Goal: Find specific page/section: Find specific page/section

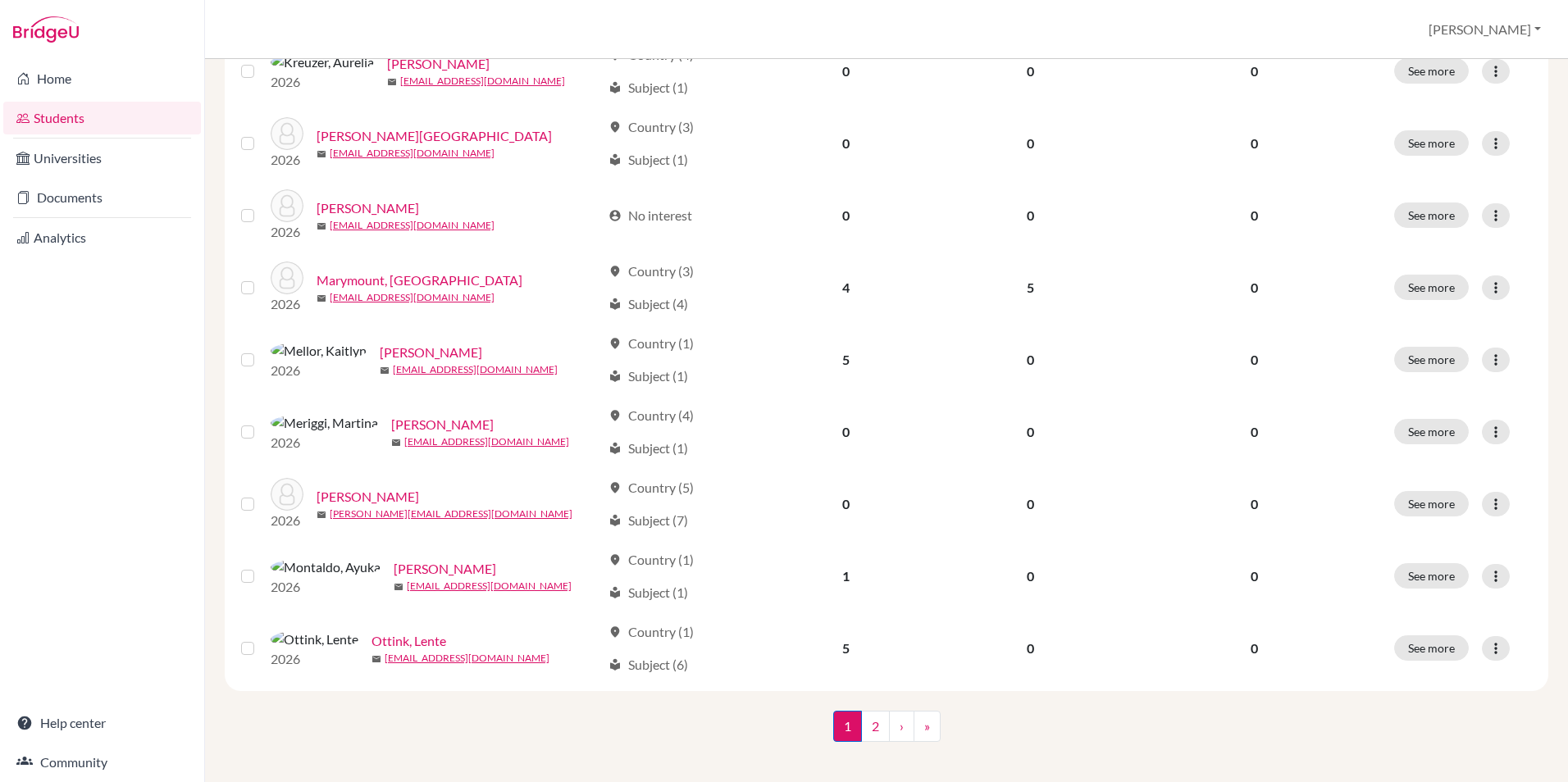
scroll to position [1093, 0]
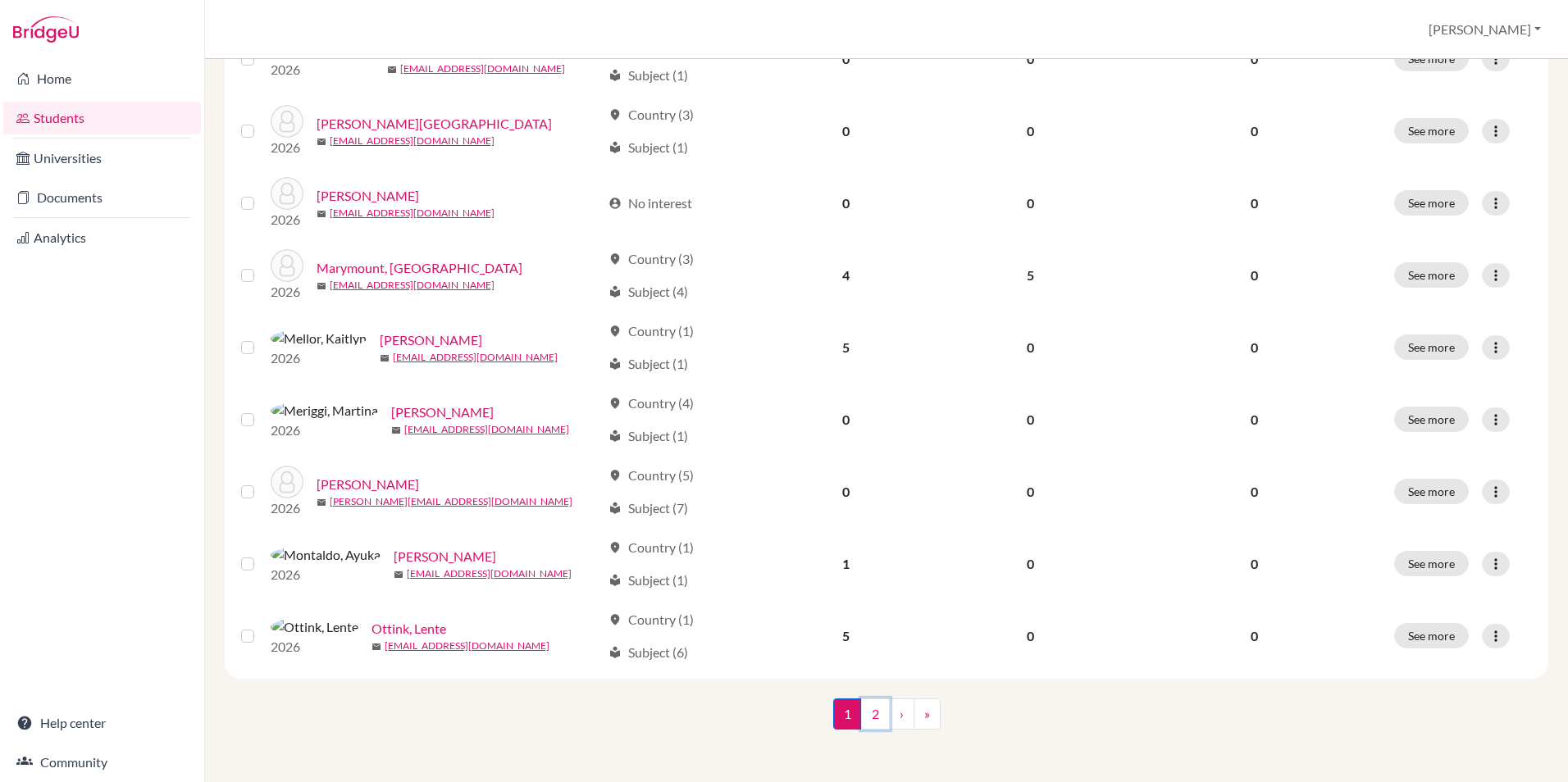
click at [874, 711] on link "2" at bounding box center [875, 714] width 28 height 31
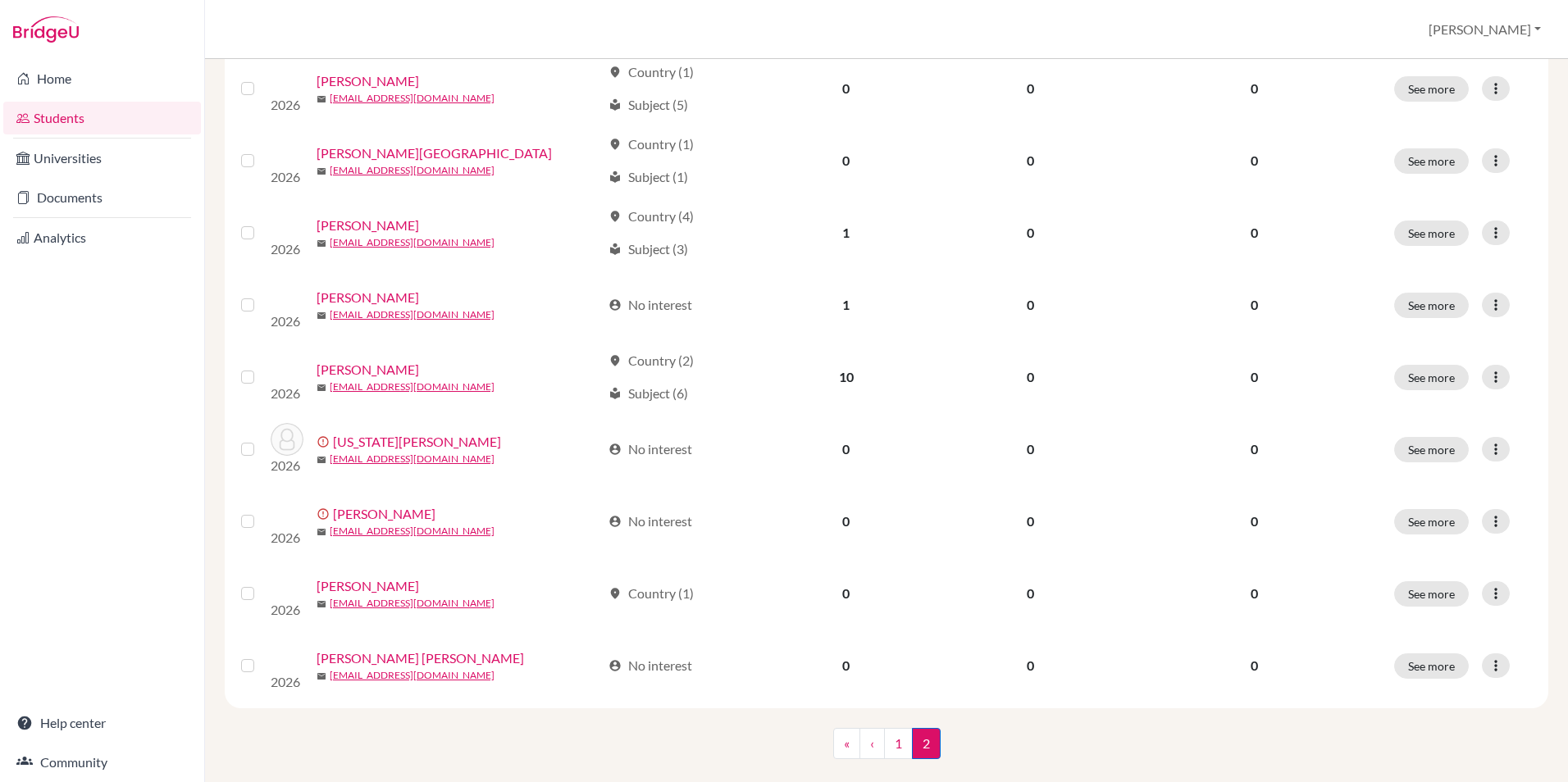
scroll to position [345, 0]
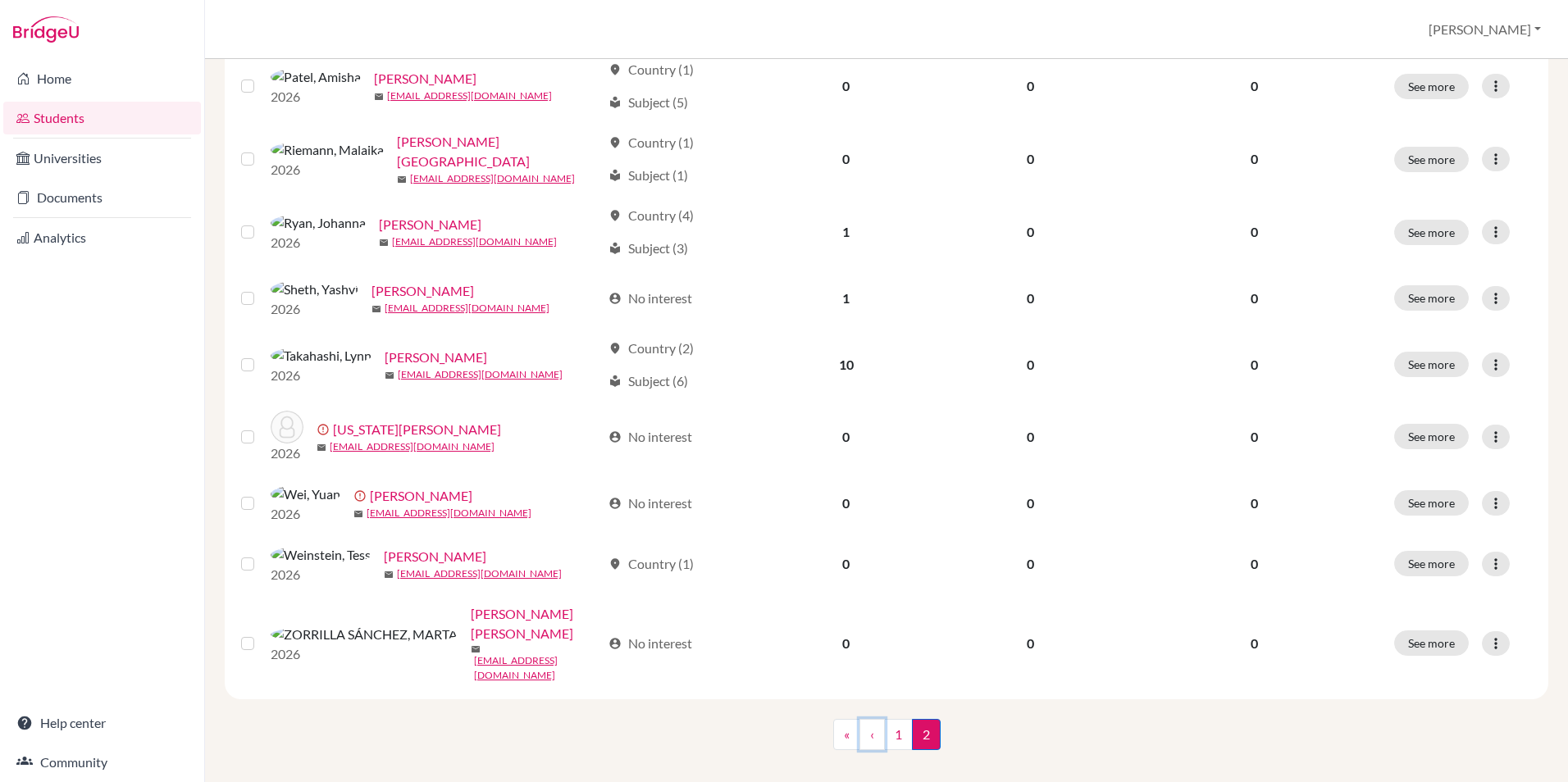
click at [860, 742] on link "‹" at bounding box center [873, 735] width 26 height 31
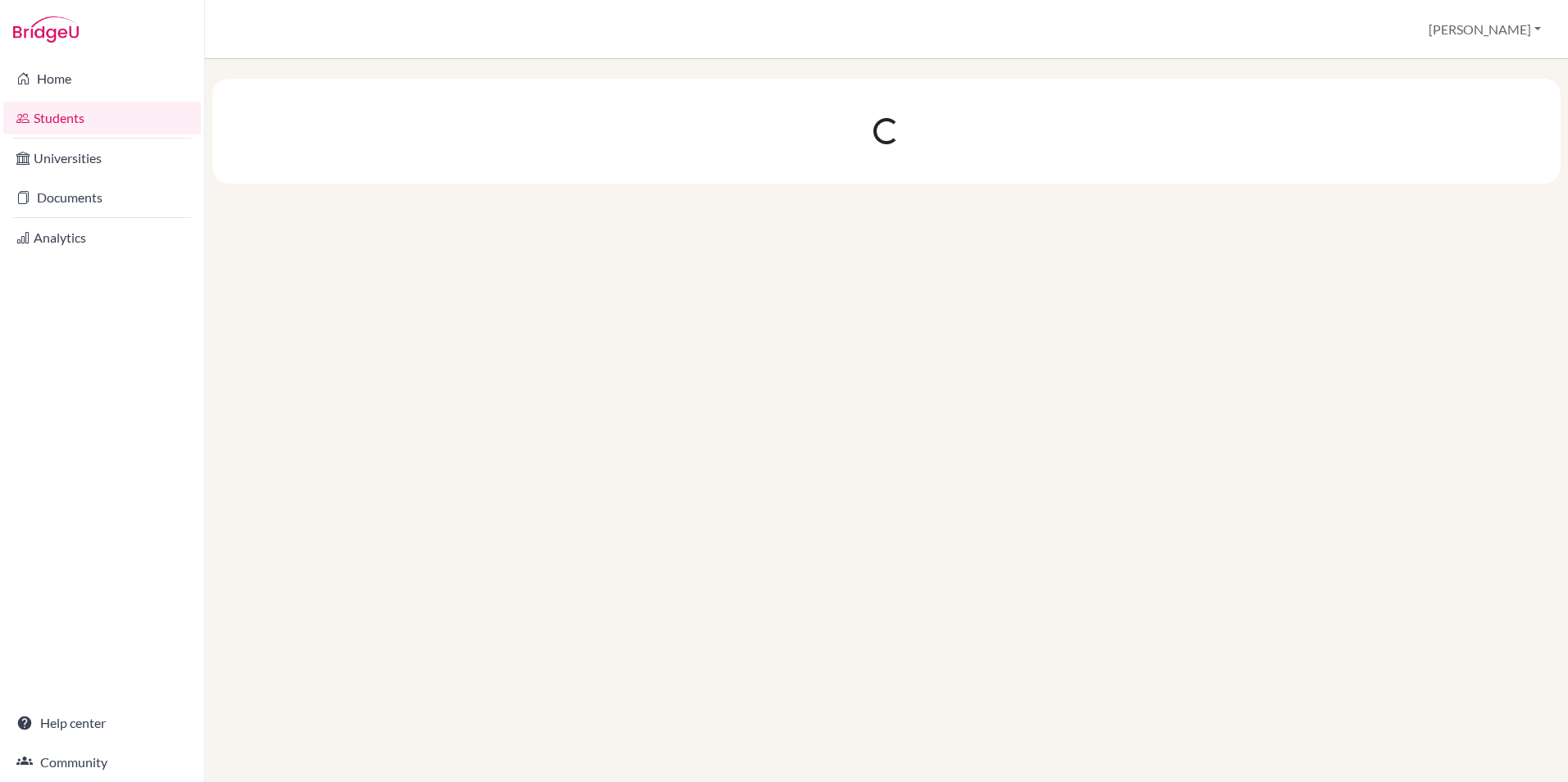
scroll to position [0, 0]
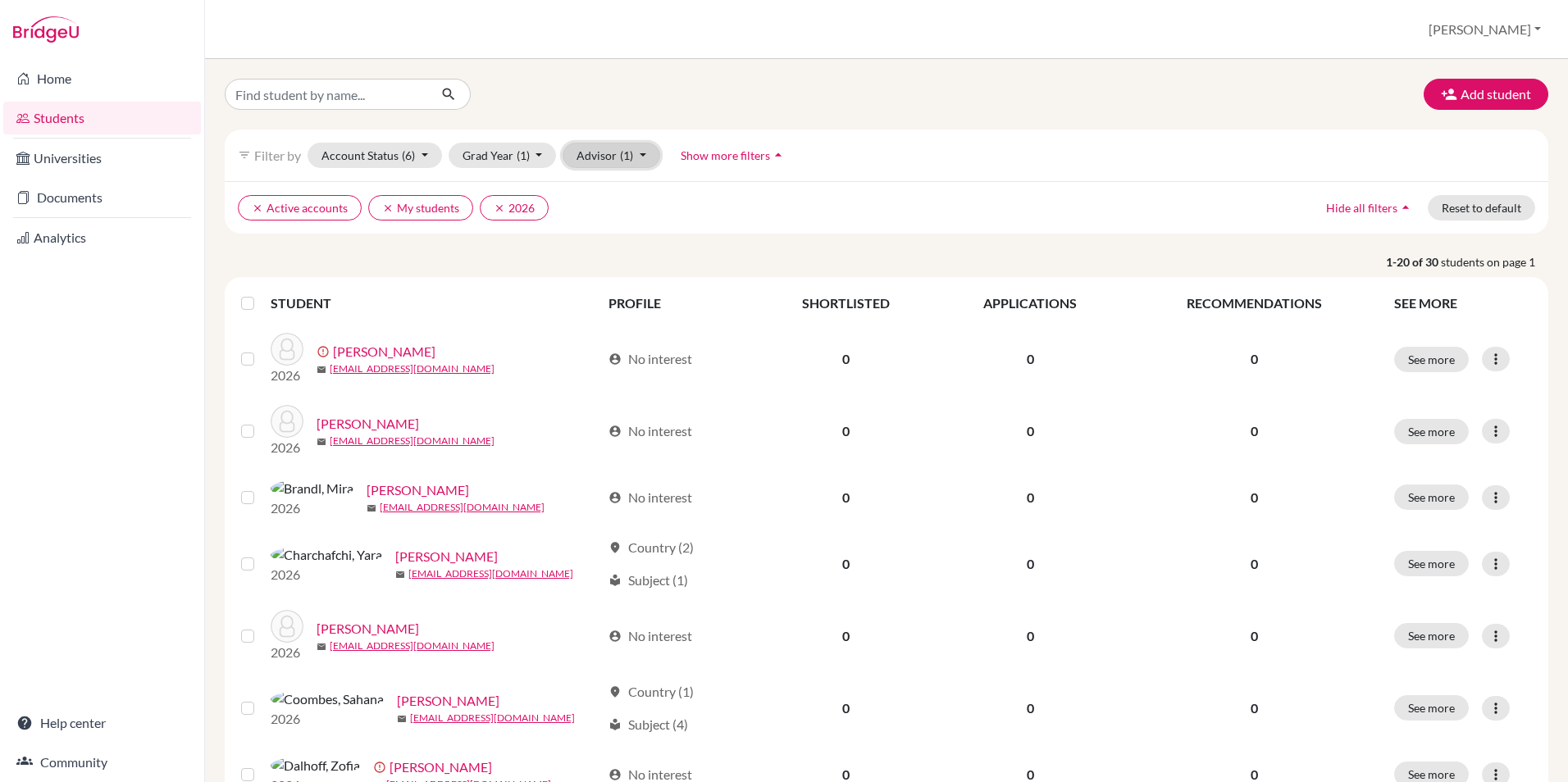
click at [624, 148] on span "(1)" at bounding box center [626, 155] width 13 height 14
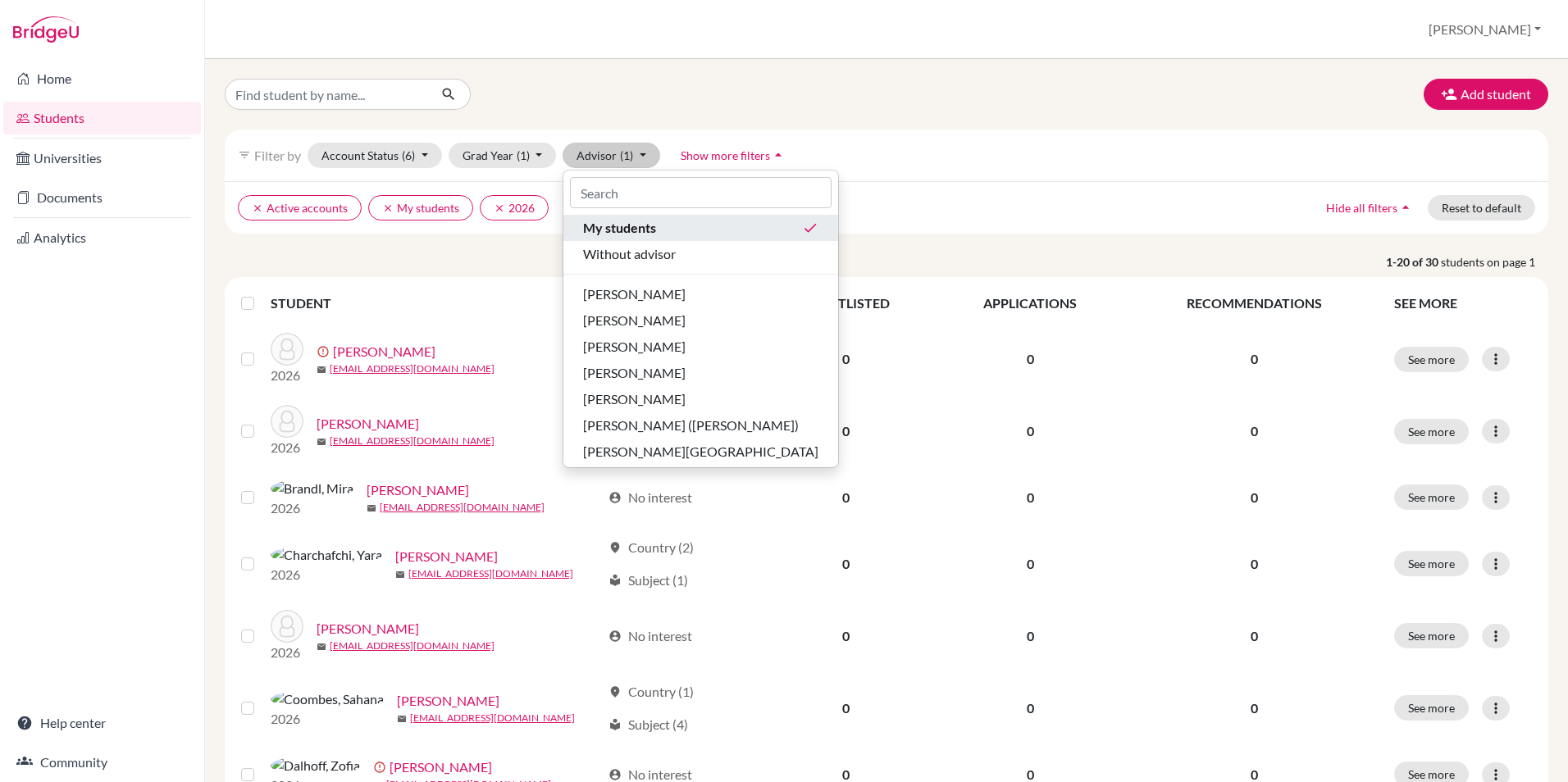
click at [649, 225] on span "My students" at bounding box center [620, 227] width 73 height 20
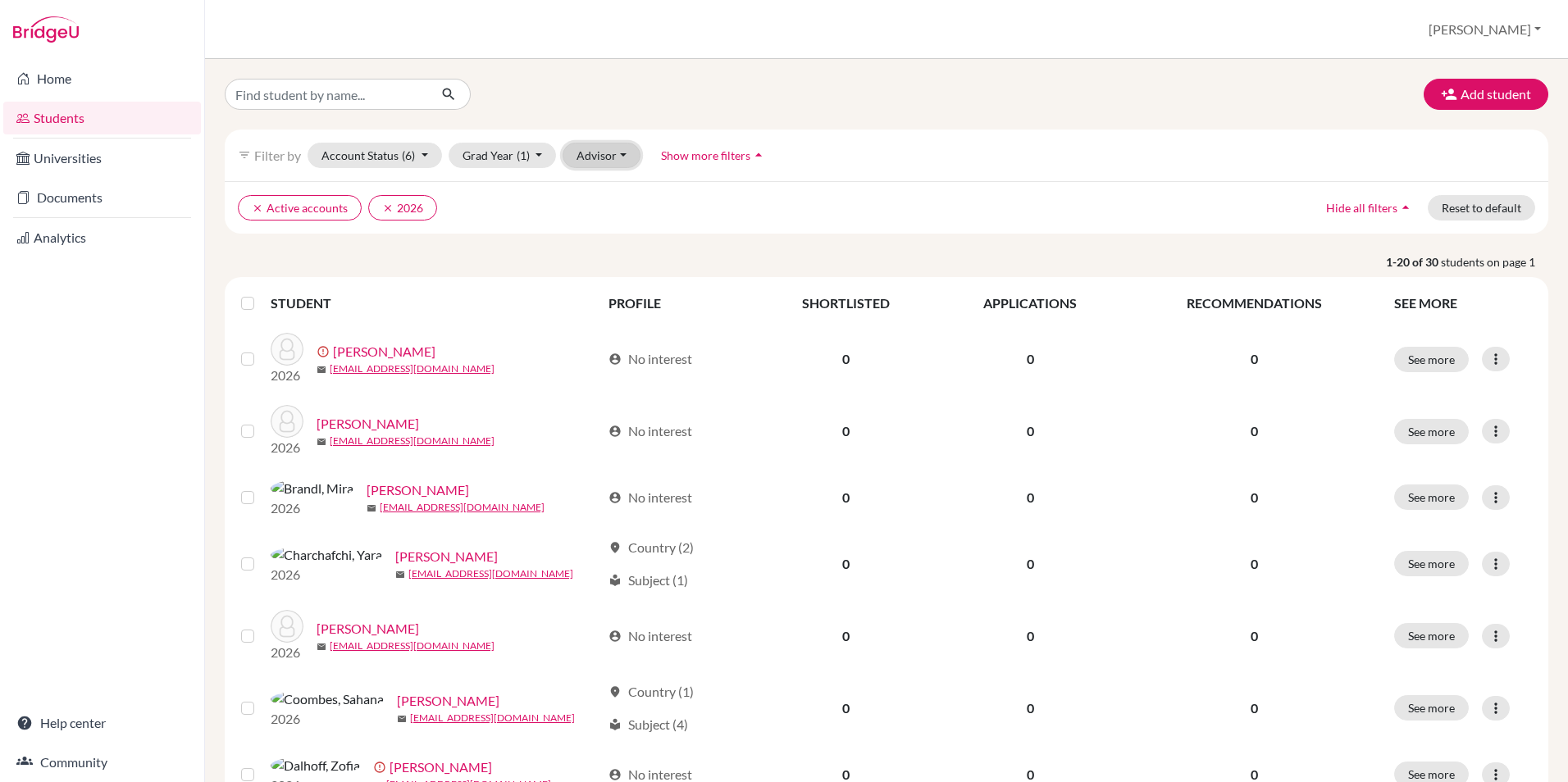
click at [608, 156] on button "Advisor" at bounding box center [602, 156] width 78 height 26
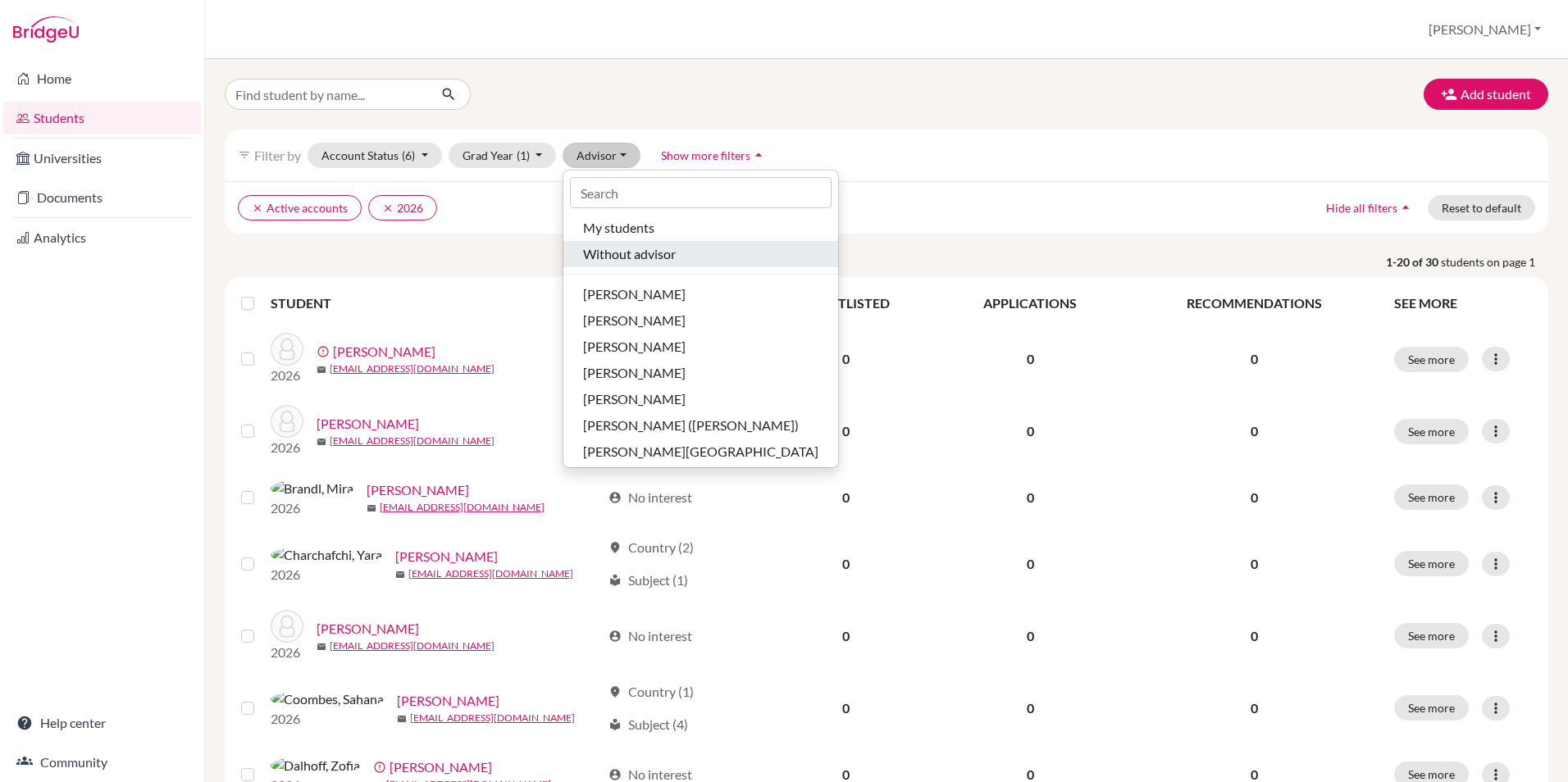
click at [660, 262] on span "Without advisor" at bounding box center [630, 254] width 93 height 20
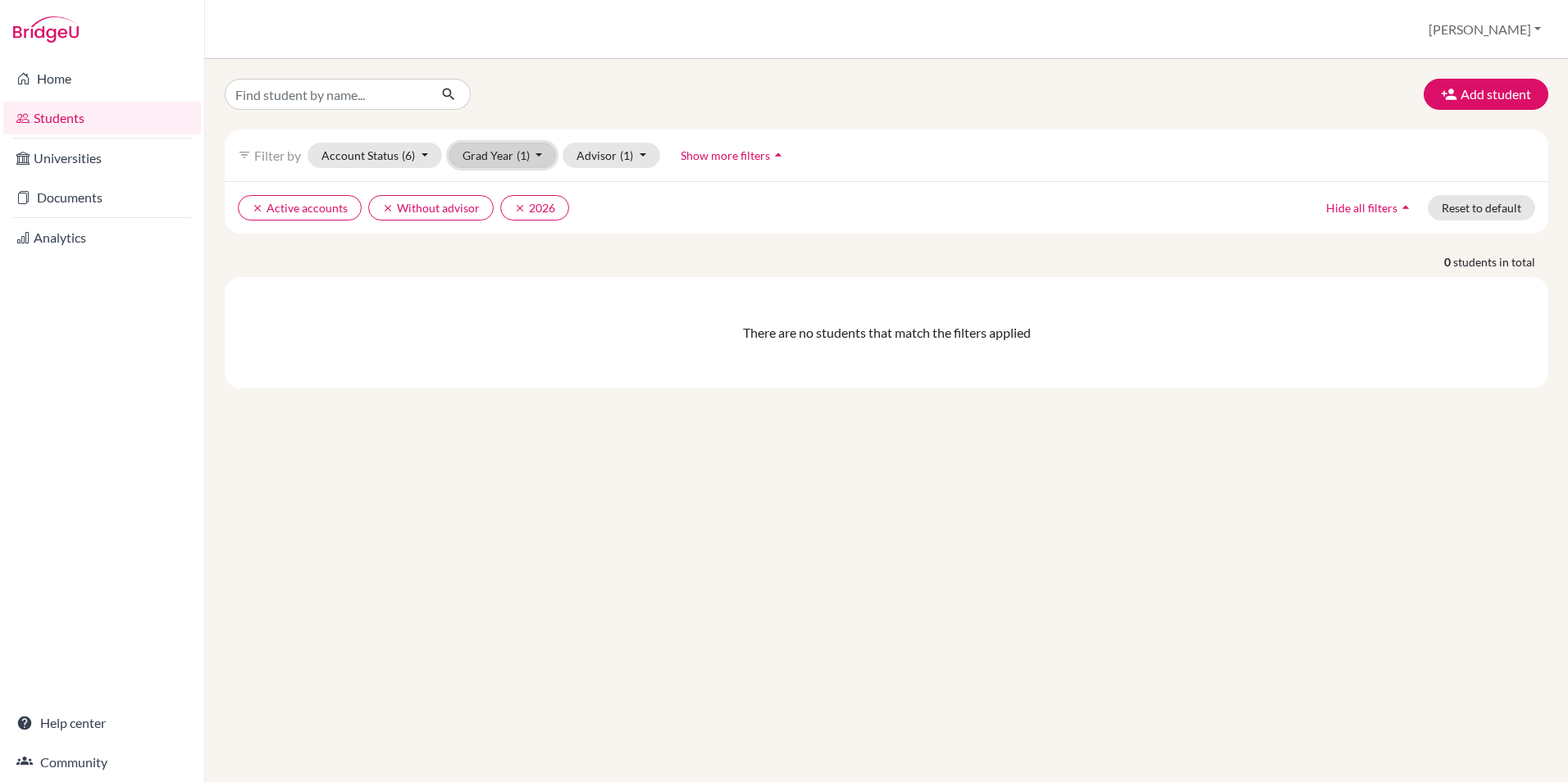
click at [513, 154] on button "Grad Year (1)" at bounding box center [503, 156] width 108 height 26
click at [486, 321] on span "2025" at bounding box center [484, 321] width 29 height 20
click at [602, 156] on button "Advisor (1)" at bounding box center [611, 156] width 97 height 26
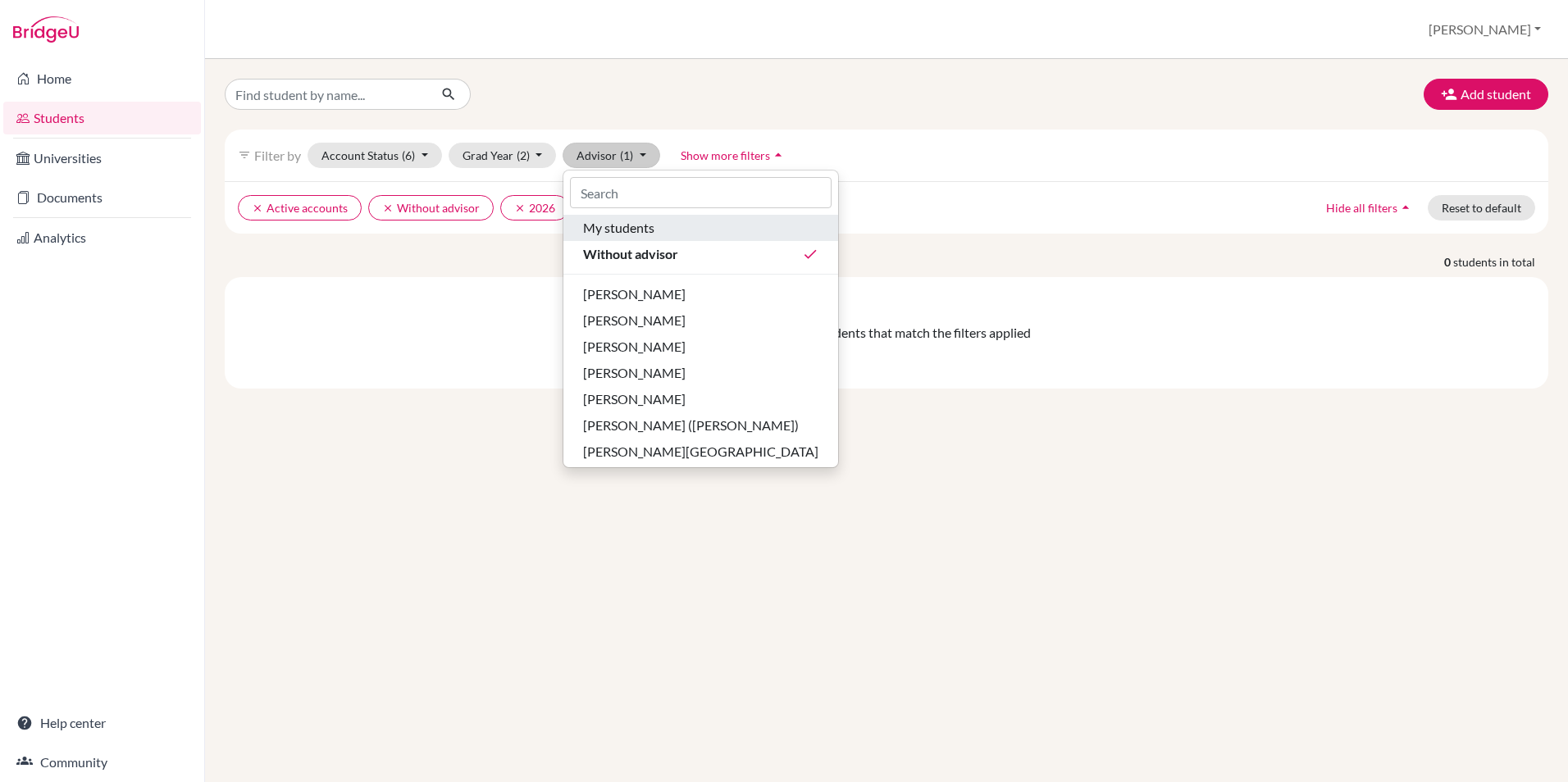
click at [638, 230] on span "My students" at bounding box center [619, 227] width 71 height 20
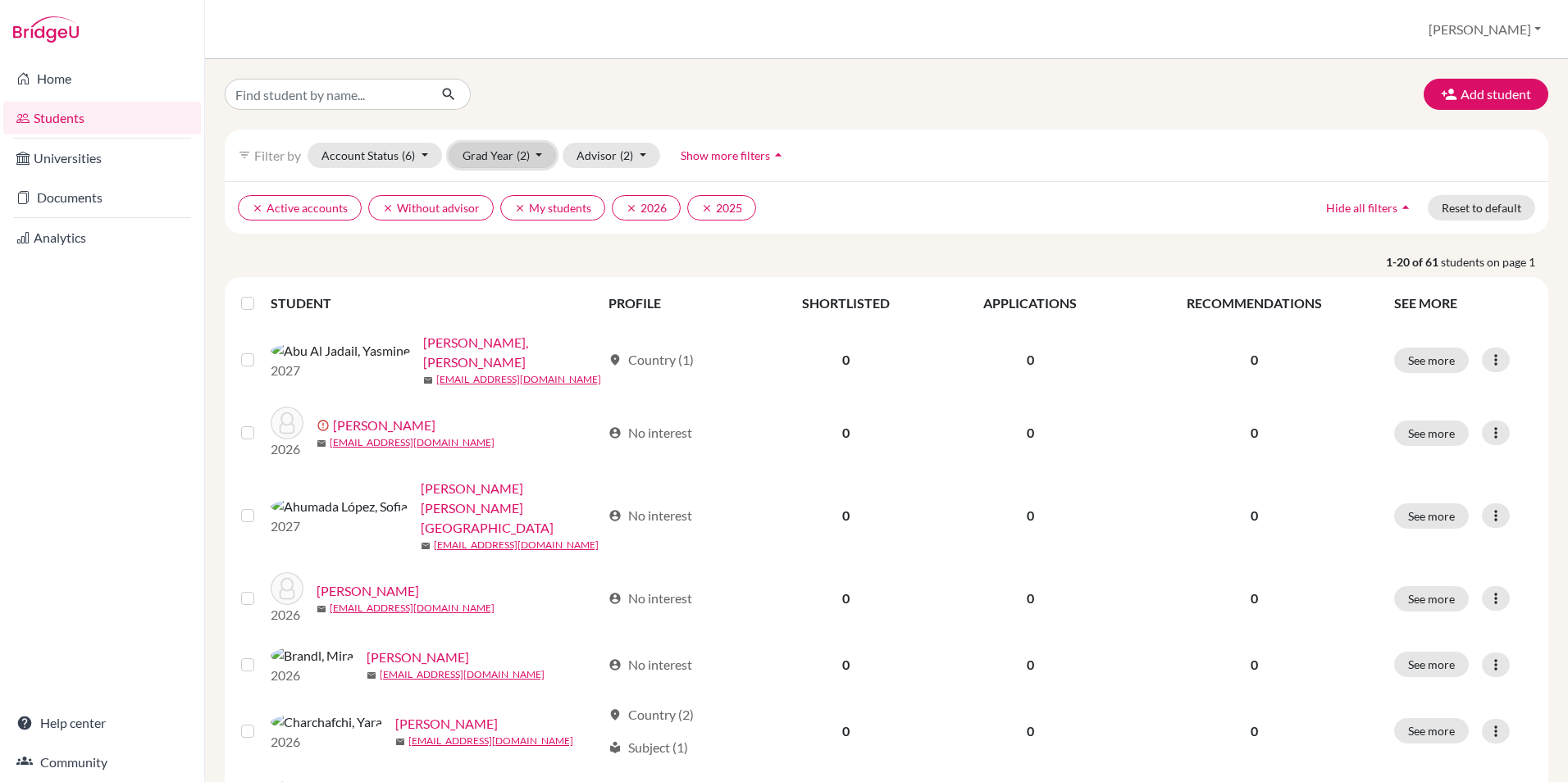
click at [521, 154] on span "(2)" at bounding box center [522, 155] width 13 height 14
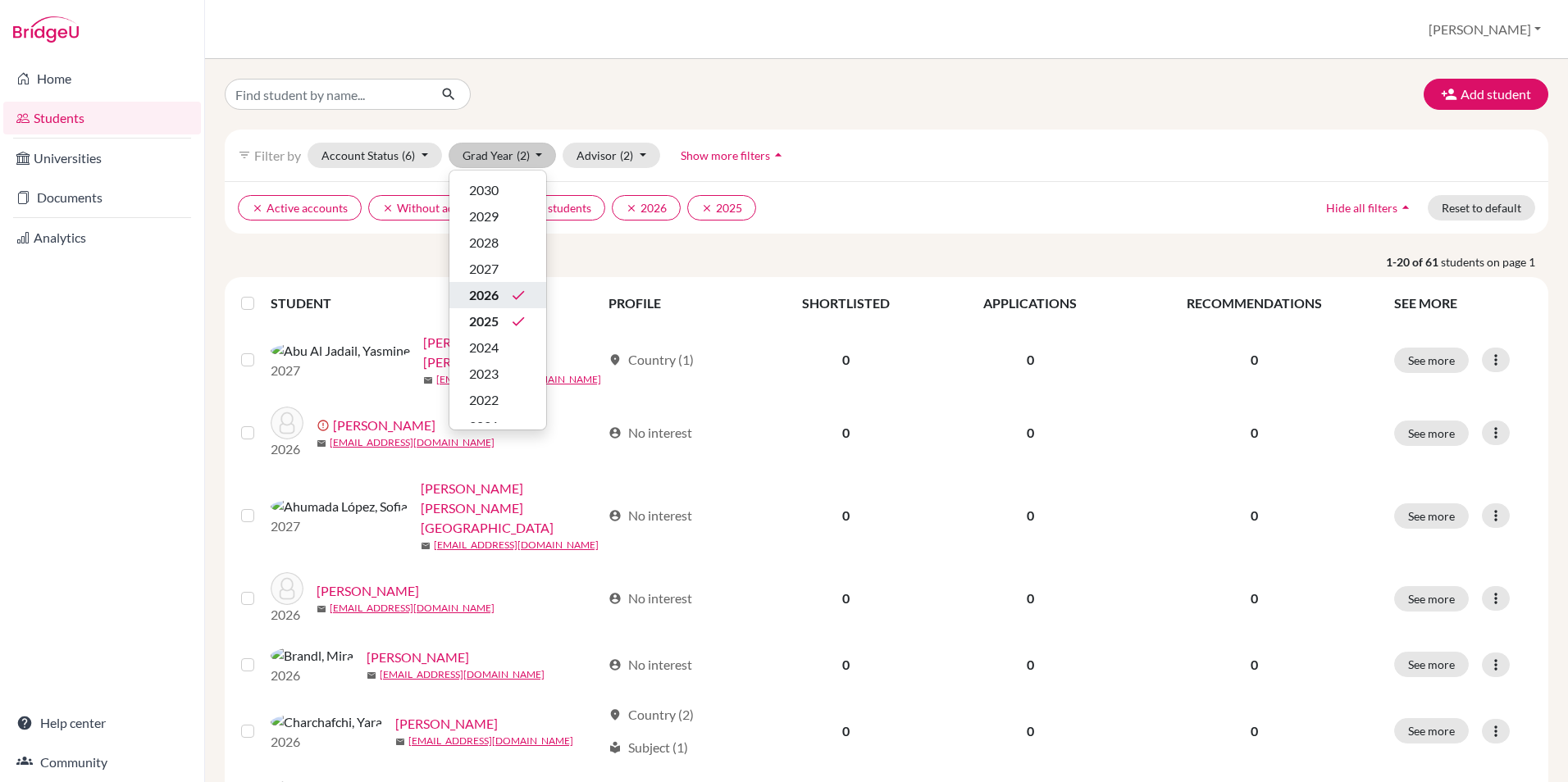
click at [497, 291] on span "2026" at bounding box center [484, 295] width 29 height 20
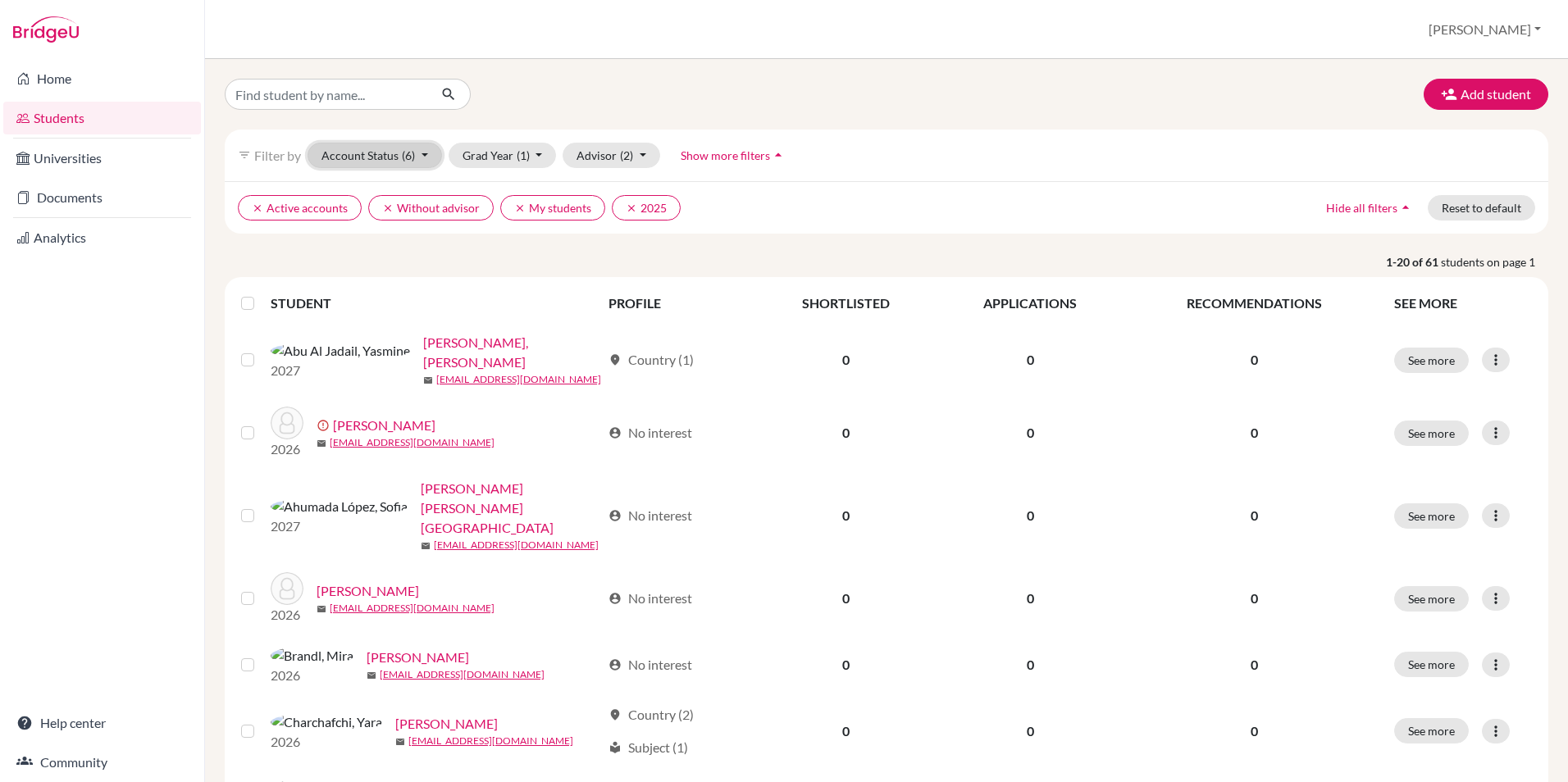
click at [407, 156] on span "(6)" at bounding box center [408, 155] width 13 height 14
